Goal: Find contact information: Find contact information

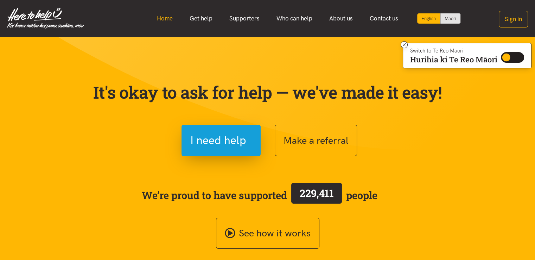
click at [167, 21] on link "Home" at bounding box center [164, 18] width 33 height 15
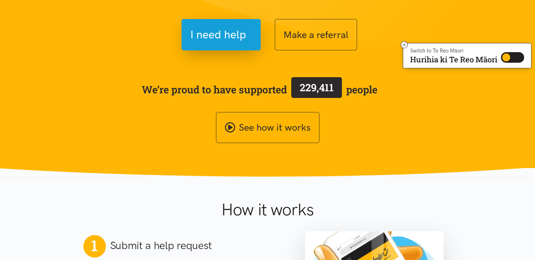
scroll to position [141, 0]
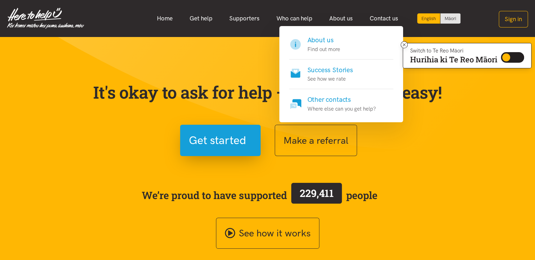
click at [339, 97] on h4 "Other contacts" at bounding box center [341, 100] width 69 height 10
